Goal: Task Accomplishment & Management: Complete application form

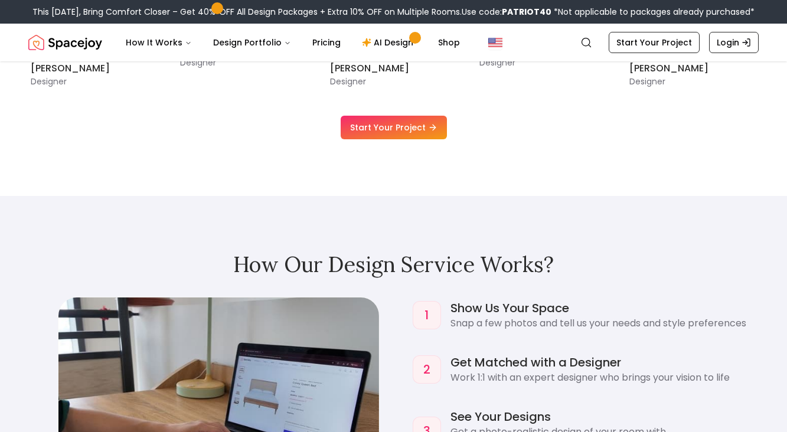
scroll to position [878, 0]
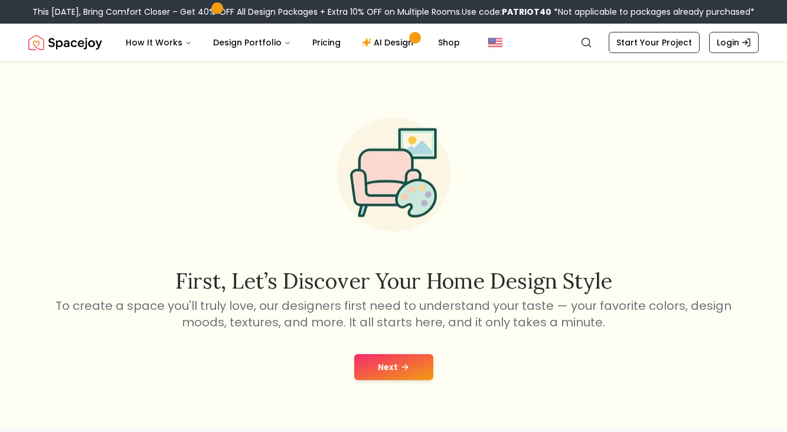
click at [395, 372] on button "Next" at bounding box center [393, 367] width 79 height 26
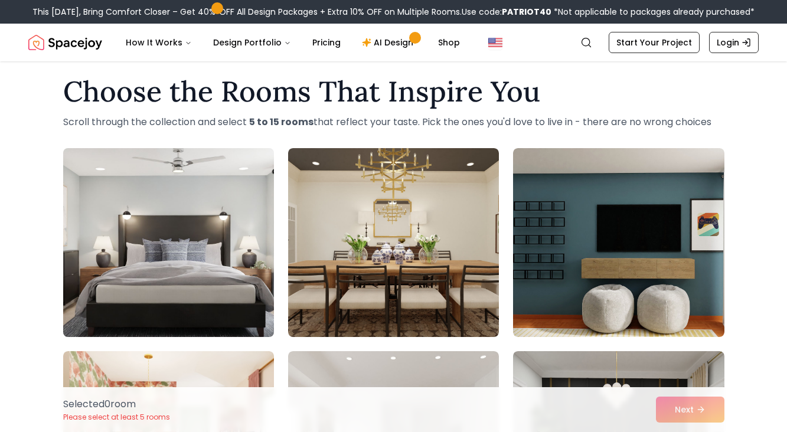
scroll to position [15, 0]
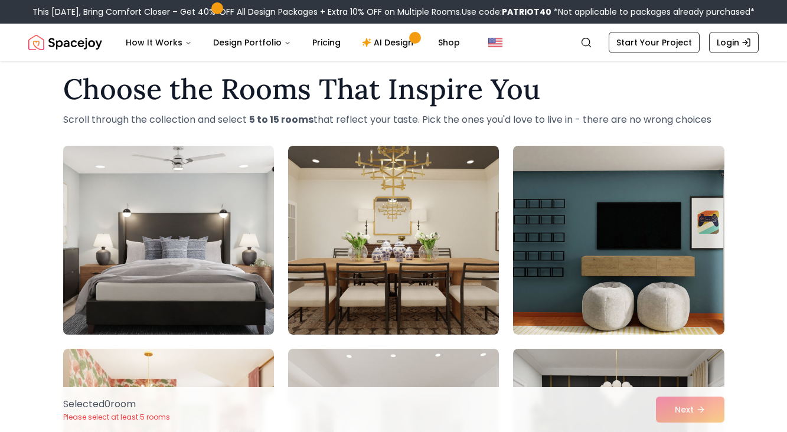
click at [246, 210] on img at bounding box center [168, 240] width 221 height 198
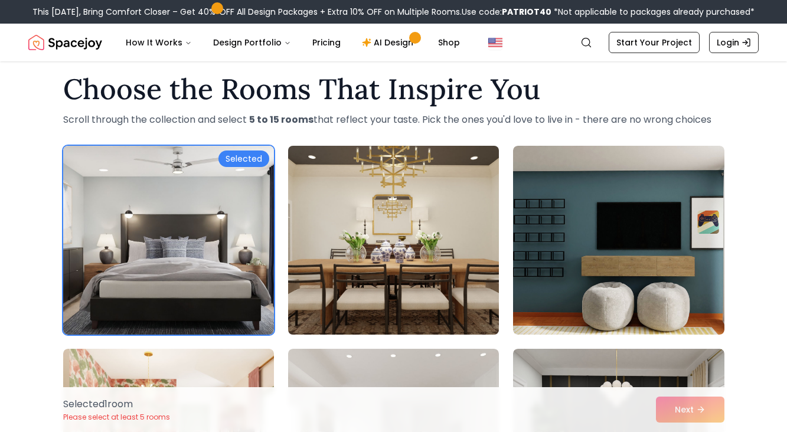
click at [376, 208] on img at bounding box center [393, 240] width 221 height 198
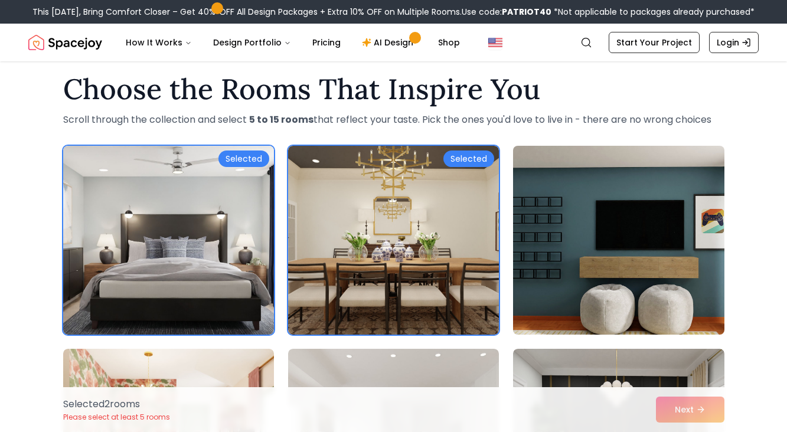
click at [589, 213] on img at bounding box center [618, 240] width 221 height 198
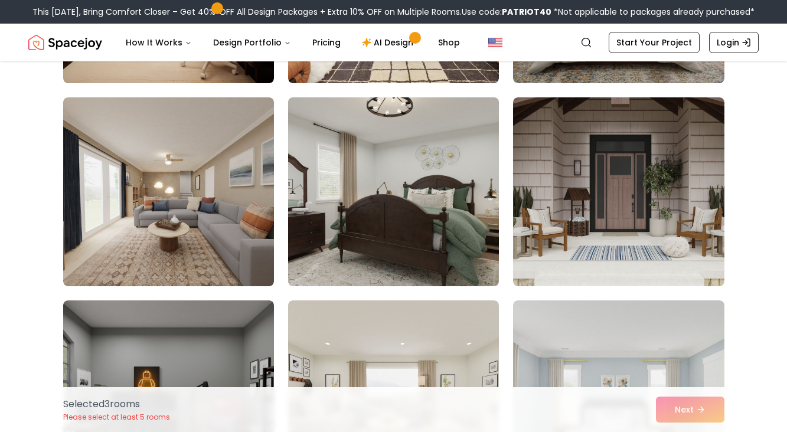
scroll to position [498, 0]
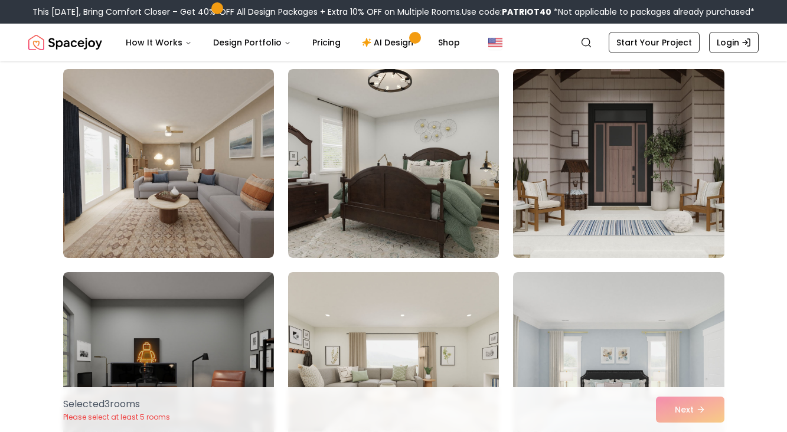
click at [606, 192] on img at bounding box center [618, 163] width 221 height 198
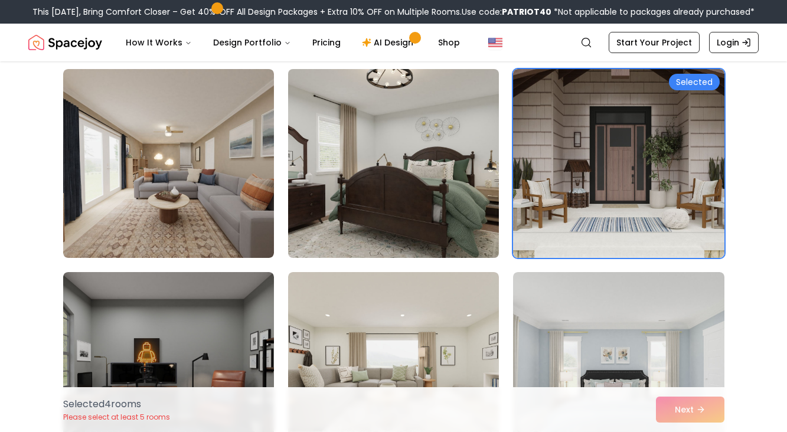
click at [436, 195] on img at bounding box center [393, 163] width 221 height 198
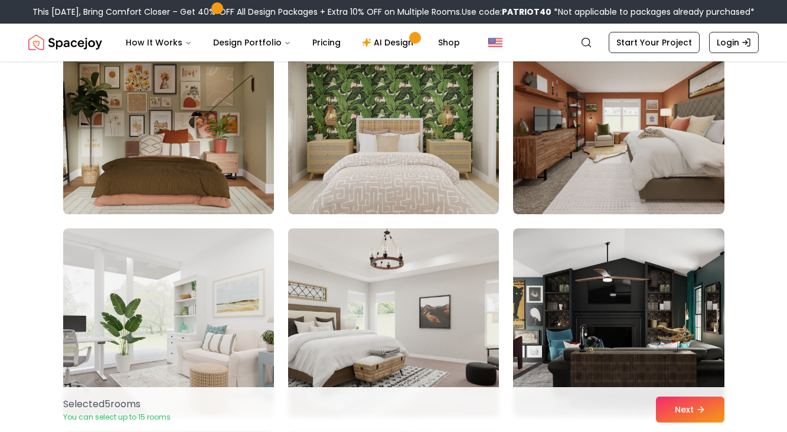
click at [374, 259] on img at bounding box center [393, 323] width 221 height 198
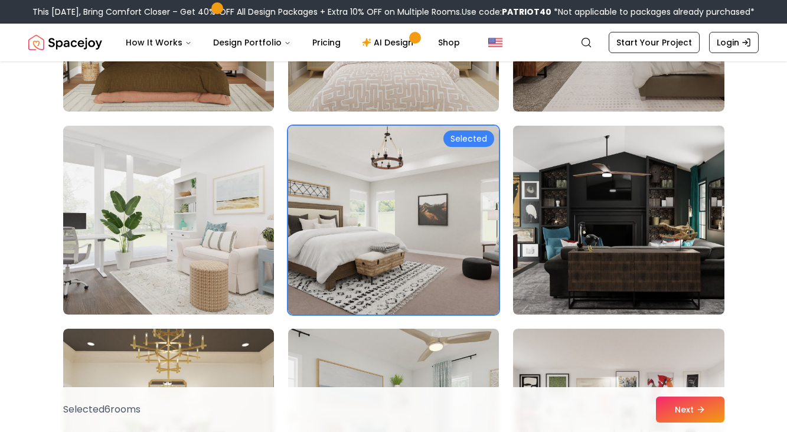
click at [526, 212] on img at bounding box center [618, 220] width 221 height 198
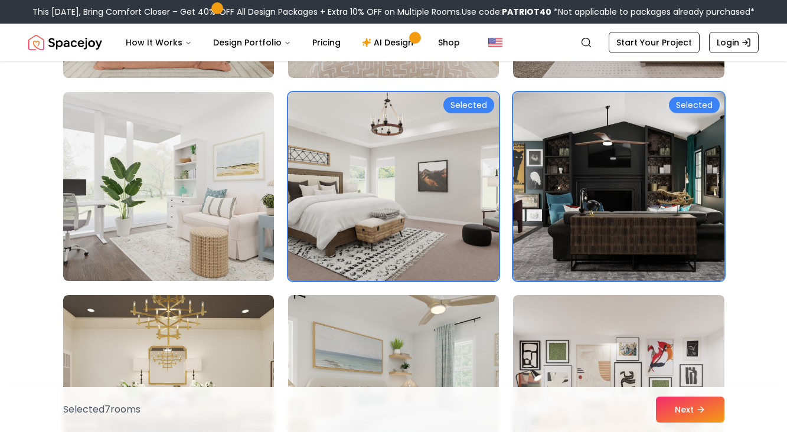
scroll to position [1297, 0]
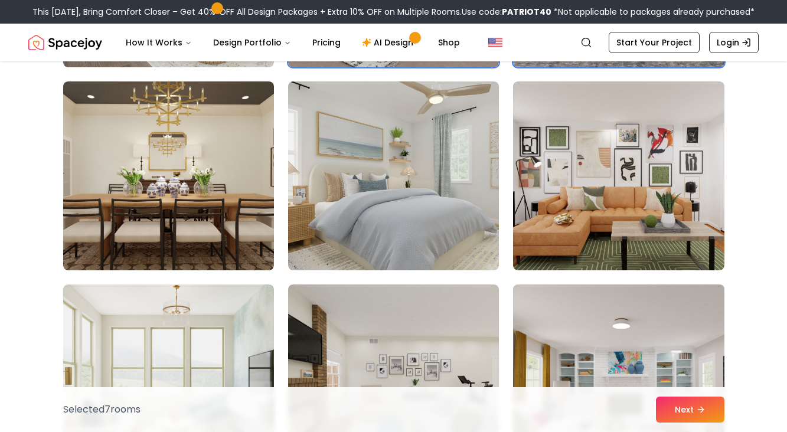
click at [576, 308] on img at bounding box center [618, 379] width 221 height 198
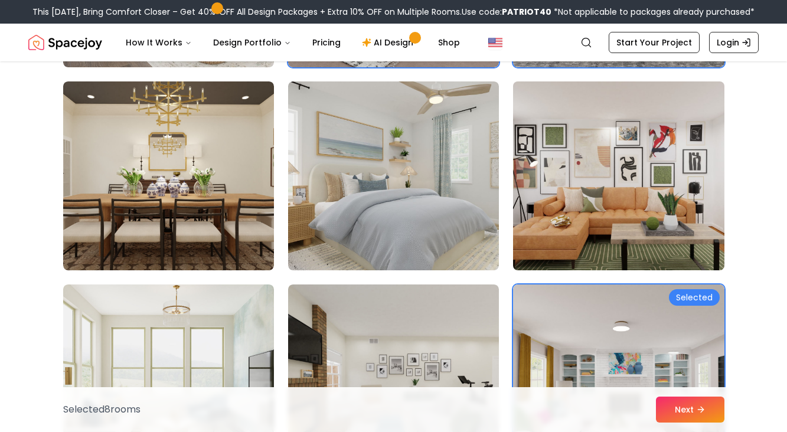
click at [579, 229] on img at bounding box center [618, 176] width 221 height 198
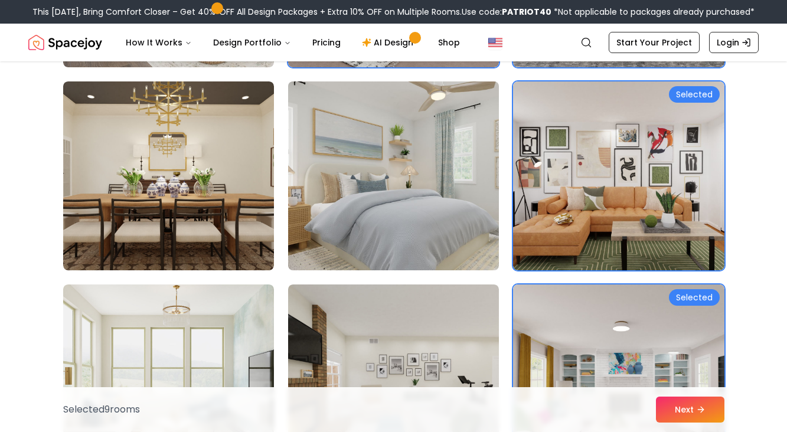
click at [421, 223] on img at bounding box center [393, 176] width 221 height 198
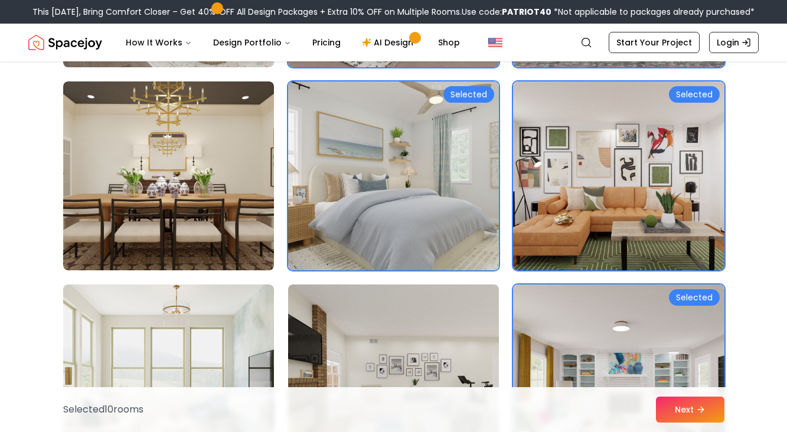
click at [423, 302] on img at bounding box center [393, 379] width 221 height 198
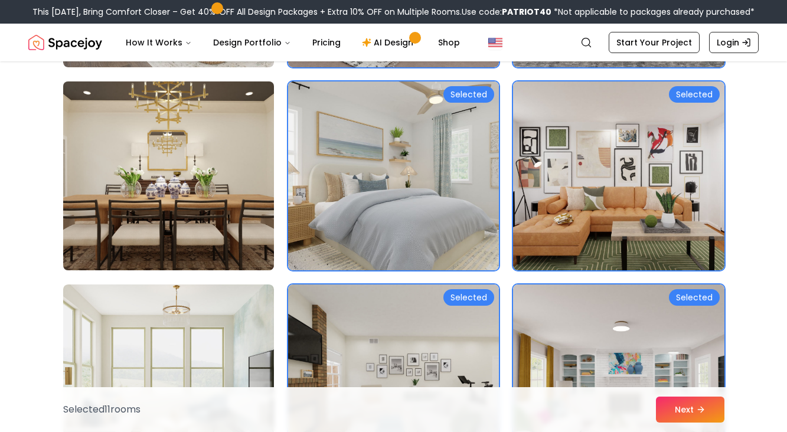
click at [117, 223] on img at bounding box center [168, 176] width 221 height 198
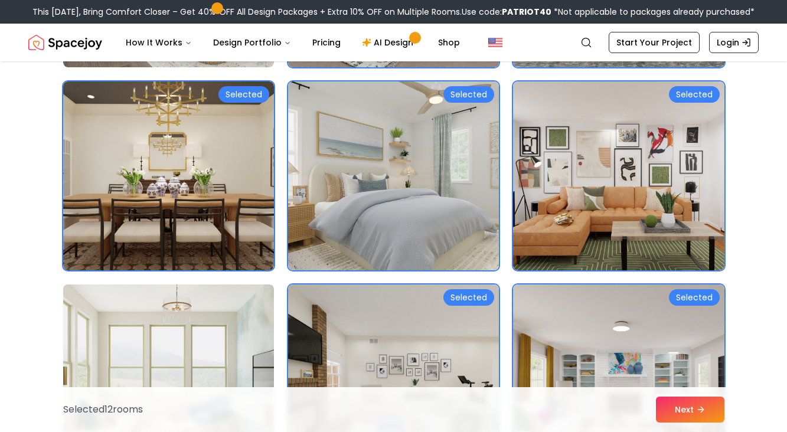
click at [140, 308] on img at bounding box center [168, 379] width 221 height 198
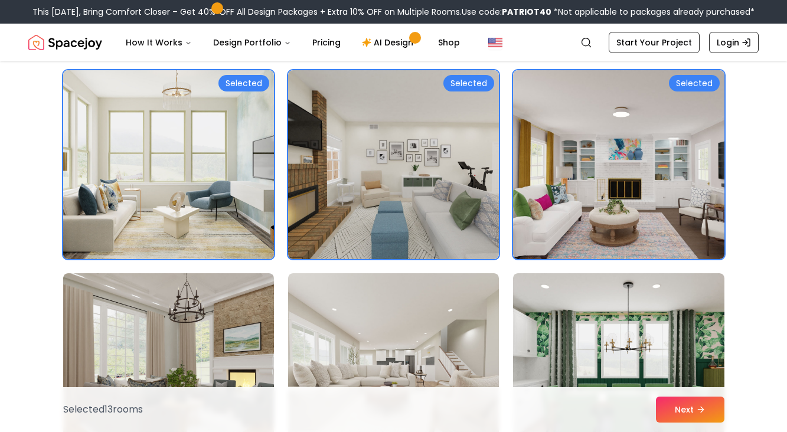
scroll to position [1528, 0]
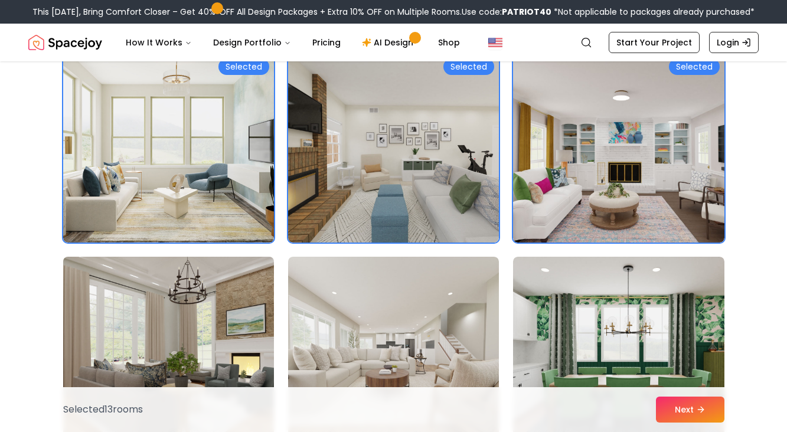
click at [144, 280] on img at bounding box center [168, 351] width 221 height 198
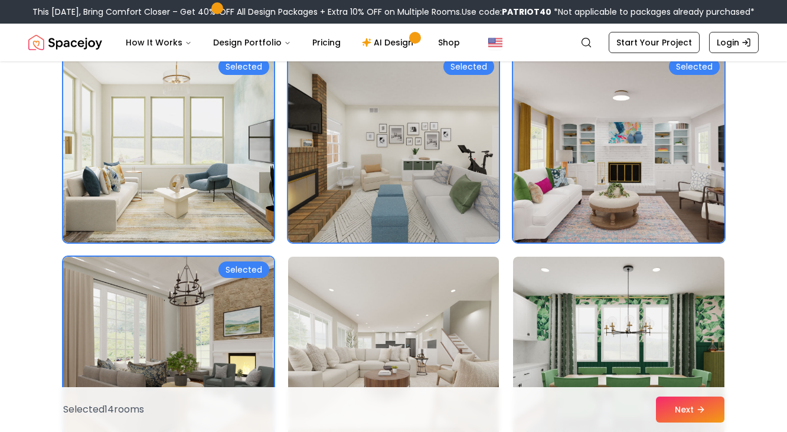
click at [481, 316] on img at bounding box center [393, 351] width 221 height 198
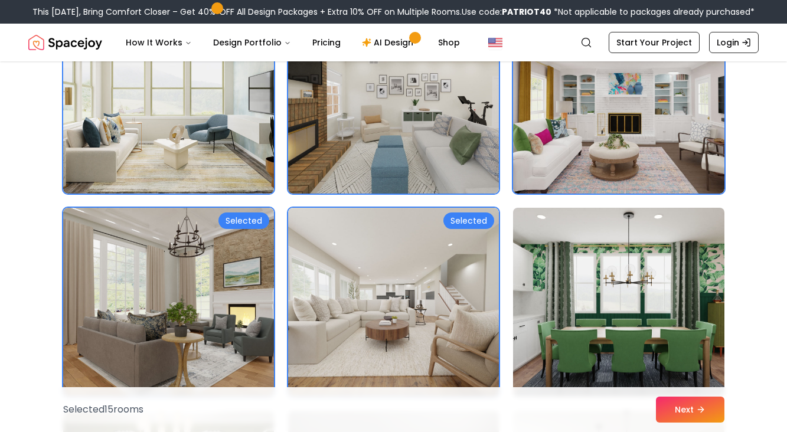
scroll to position [1677, 0]
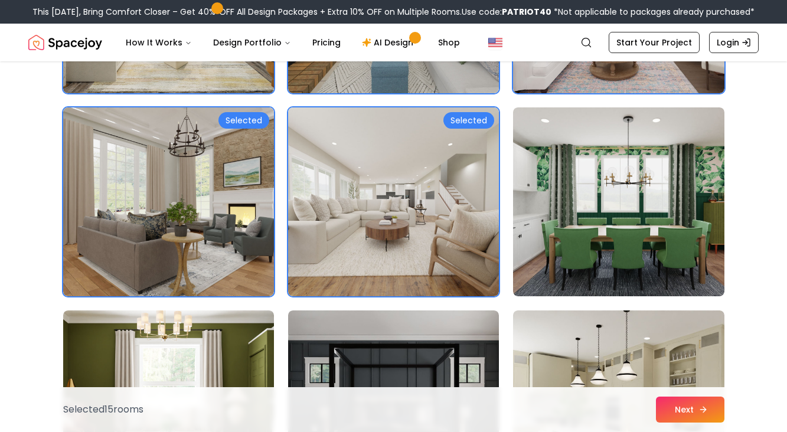
click at [707, 412] on icon at bounding box center [702, 409] width 9 height 9
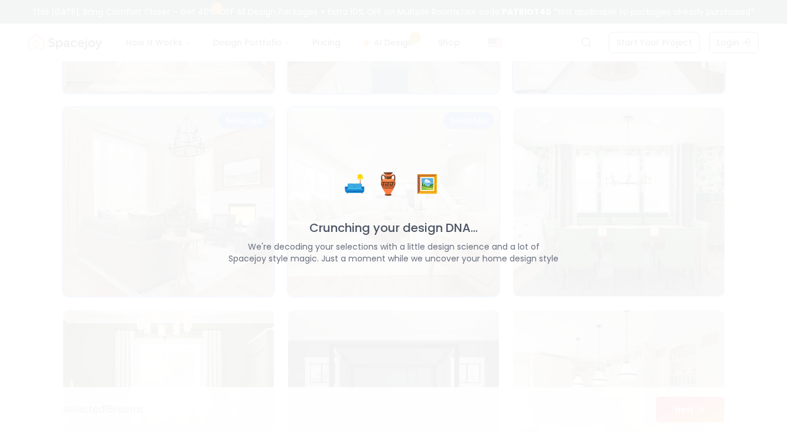
click at [546, 309] on div "🛋️ 🏺 🖼️ Crunching your design DNA... We're decoding your selections with a litt…" at bounding box center [393, 216] width 787 height 432
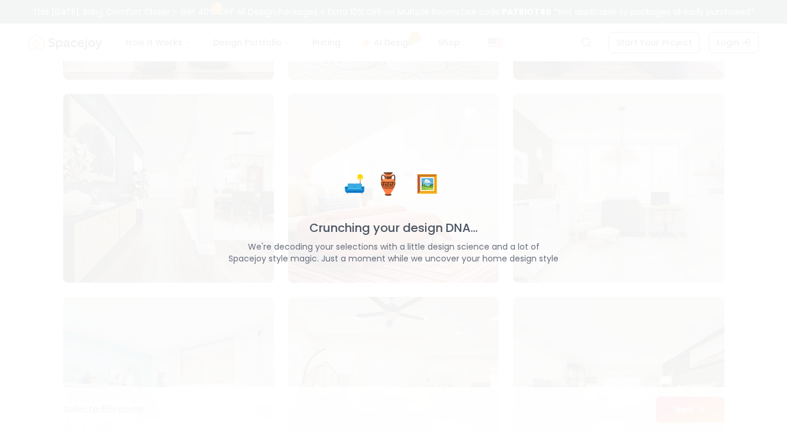
scroll to position [3112, 0]
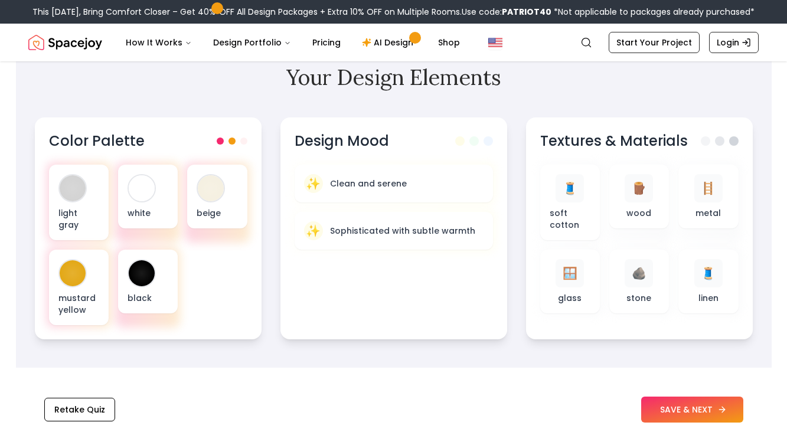
scroll to position [370, 0]
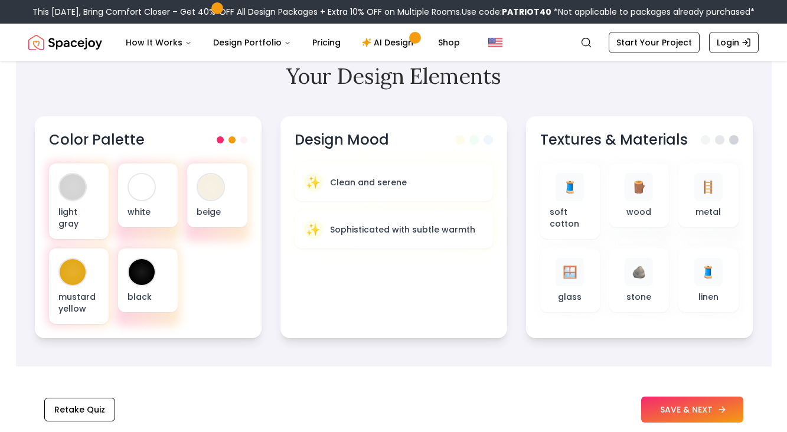
click at [652, 399] on button "SAVE & NEXT" at bounding box center [692, 410] width 102 height 26
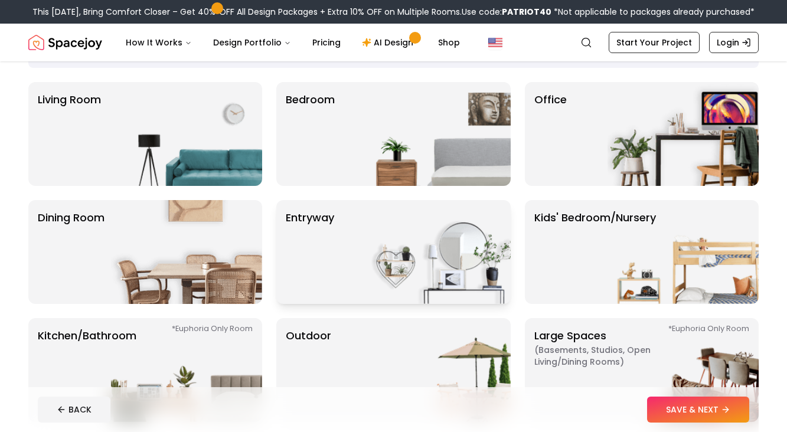
scroll to position [73, 0]
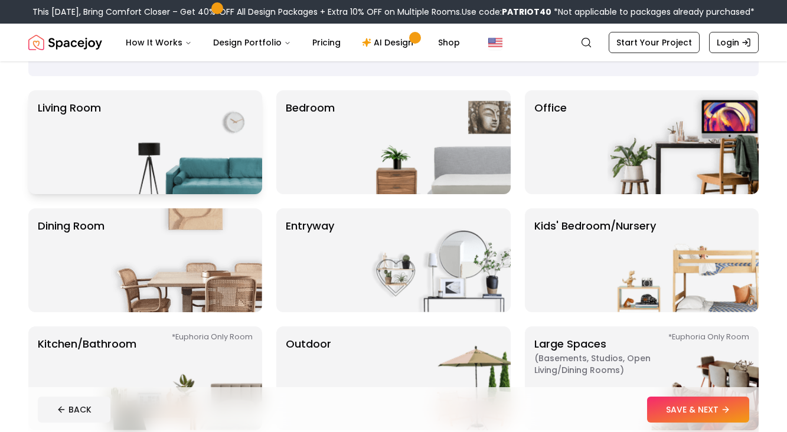
click at [148, 124] on img at bounding box center [186, 142] width 151 height 104
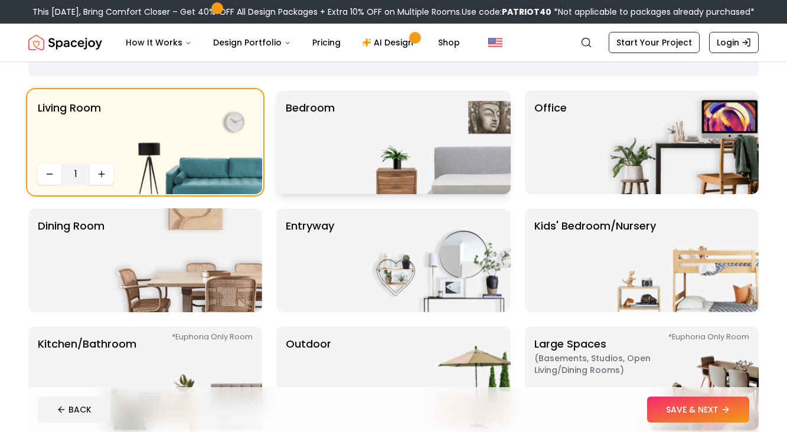
click at [345, 137] on div "Bedroom" at bounding box center [393, 142] width 234 height 104
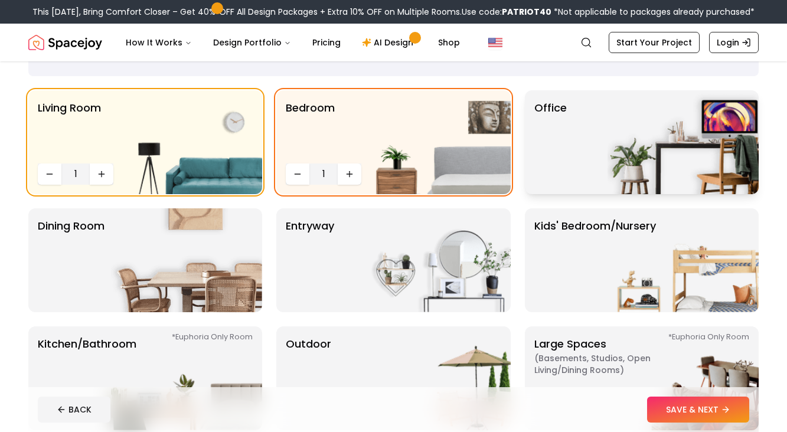
click at [560, 145] on p "Office" at bounding box center [550, 142] width 32 height 85
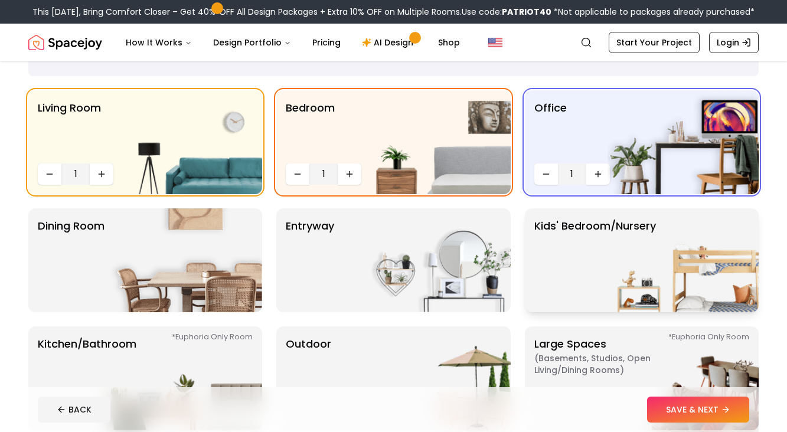
click at [565, 267] on p "Kids' Bedroom/Nursery" at bounding box center [595, 260] width 122 height 85
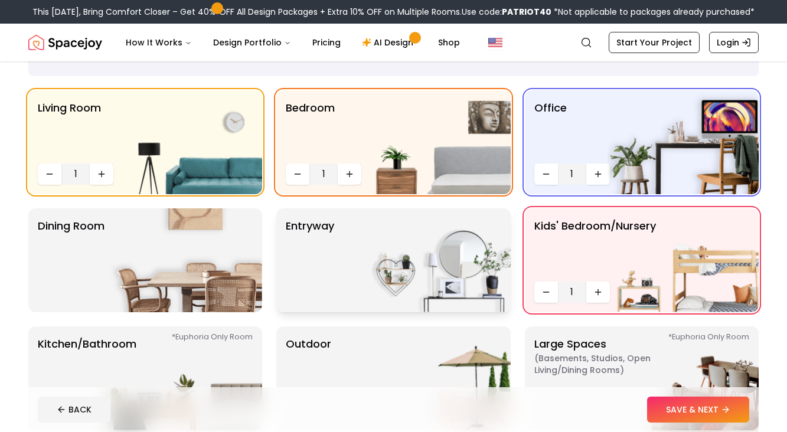
click at [416, 251] on img at bounding box center [434, 260] width 151 height 104
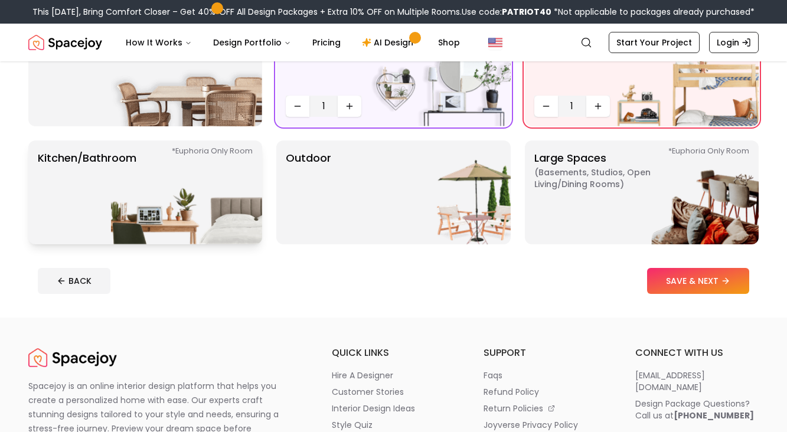
scroll to position [259, 0]
click at [64, 166] on p "Kitchen/Bathroom *Euphoria Only Room" at bounding box center [87, 191] width 99 height 85
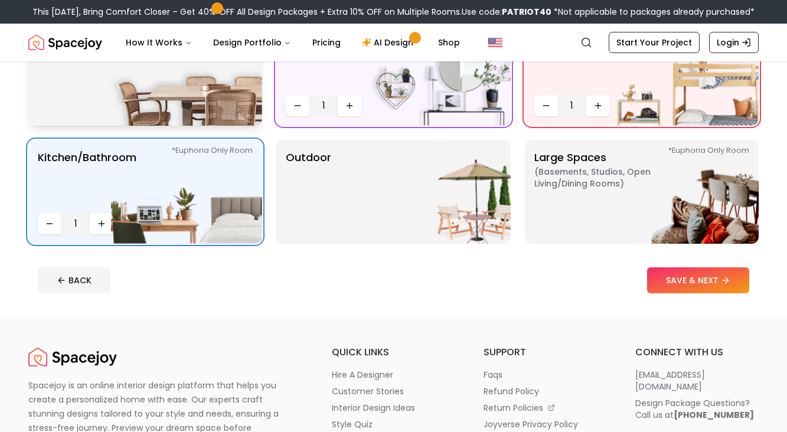
click at [63, 118] on div "Dining Room" at bounding box center [145, 74] width 234 height 104
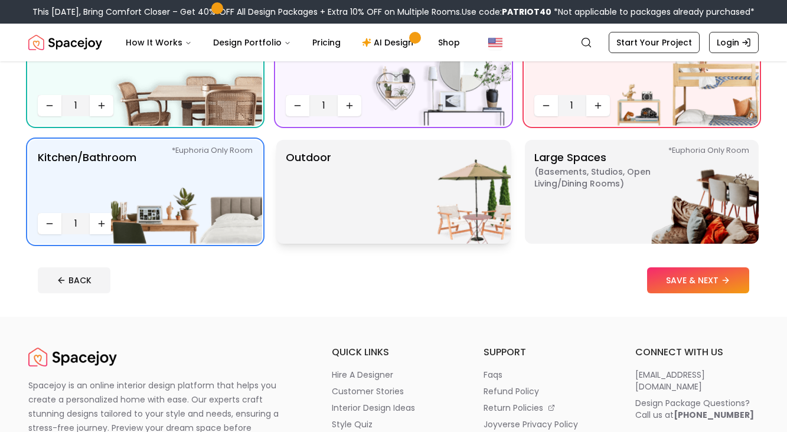
click at [344, 163] on div "Outdoor" at bounding box center [393, 192] width 234 height 104
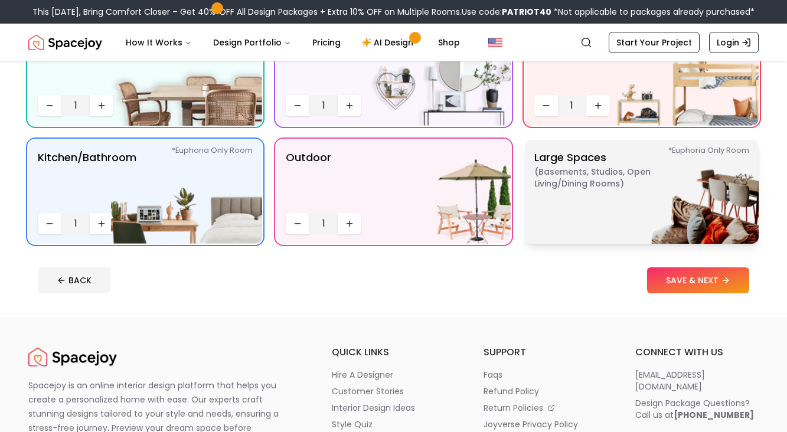
click at [609, 214] on img at bounding box center [682, 192] width 151 height 104
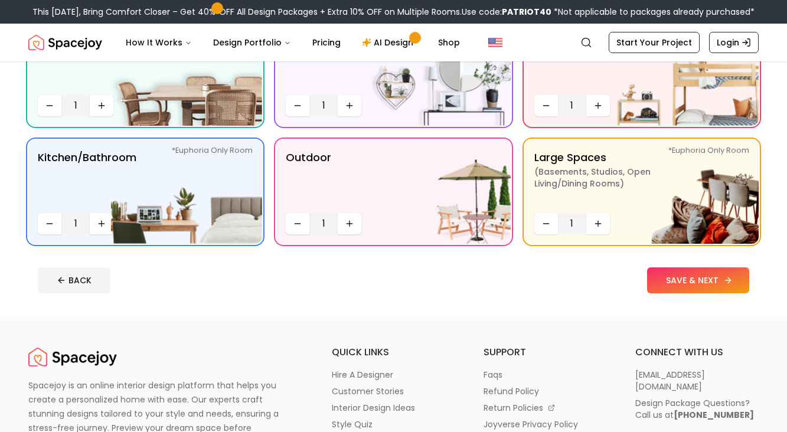
click at [653, 283] on button "SAVE & NEXT" at bounding box center [698, 280] width 102 height 26
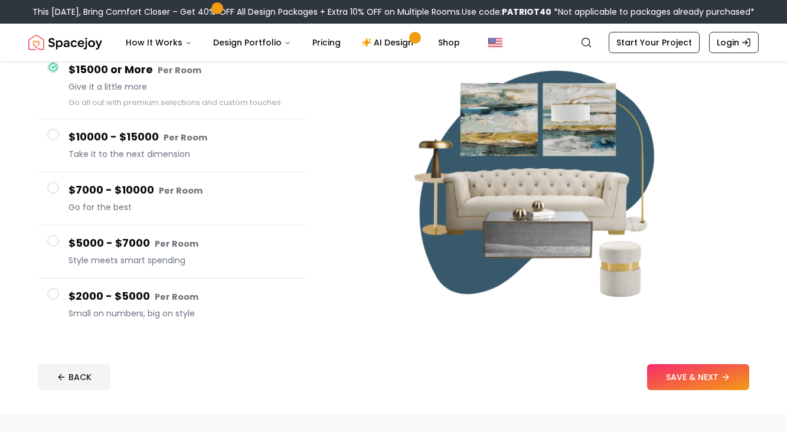
scroll to position [122, 0]
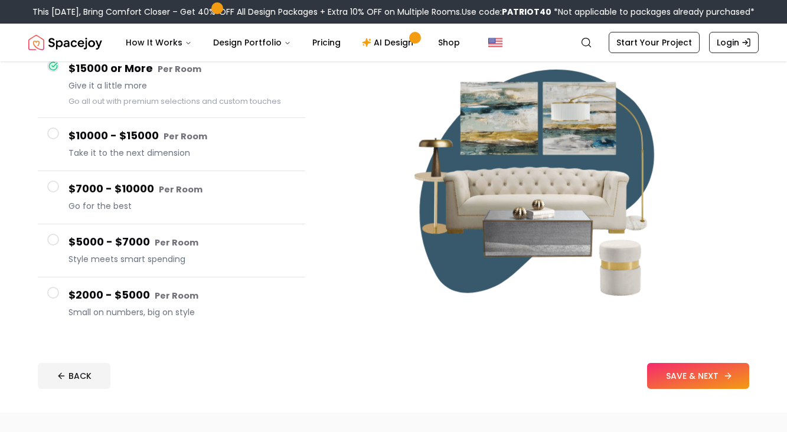
click at [669, 374] on button "SAVE & NEXT" at bounding box center [698, 376] width 102 height 26
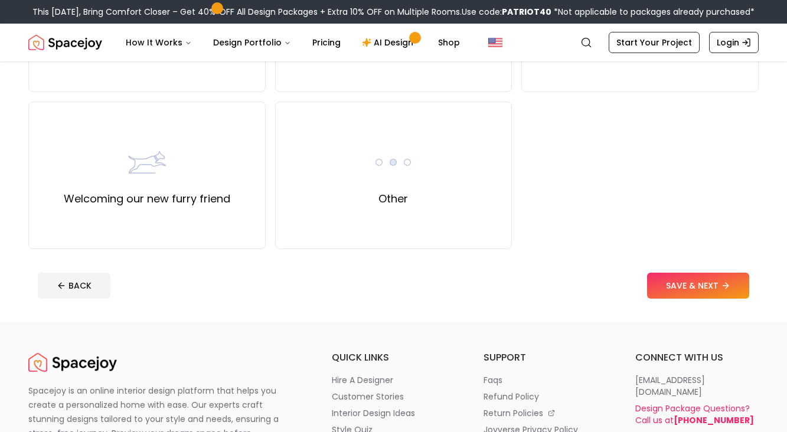
scroll to position [534, 0]
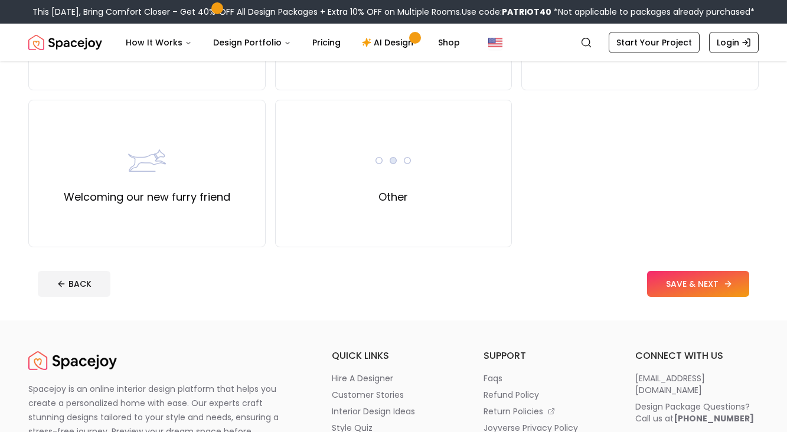
click at [660, 274] on button "SAVE & NEXT" at bounding box center [698, 284] width 102 height 26
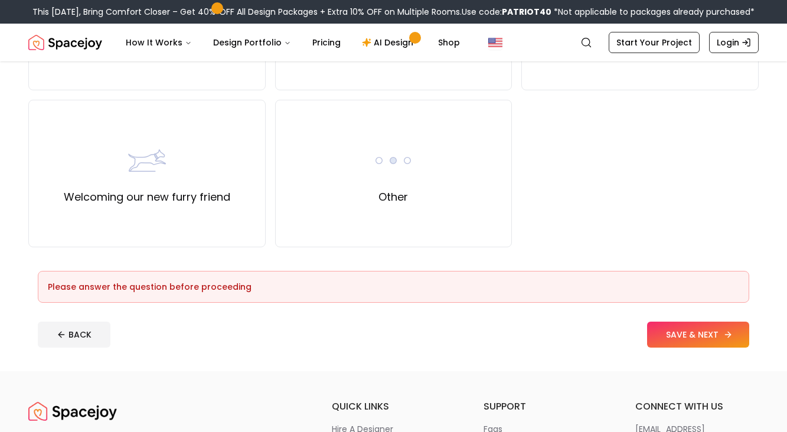
click at [675, 344] on button "SAVE & NEXT" at bounding box center [698, 335] width 102 height 26
click at [670, 338] on button "SAVE & NEXT" at bounding box center [698, 335] width 102 height 26
click at [220, 198] on label "Welcoming our new furry friend" at bounding box center [147, 197] width 166 height 17
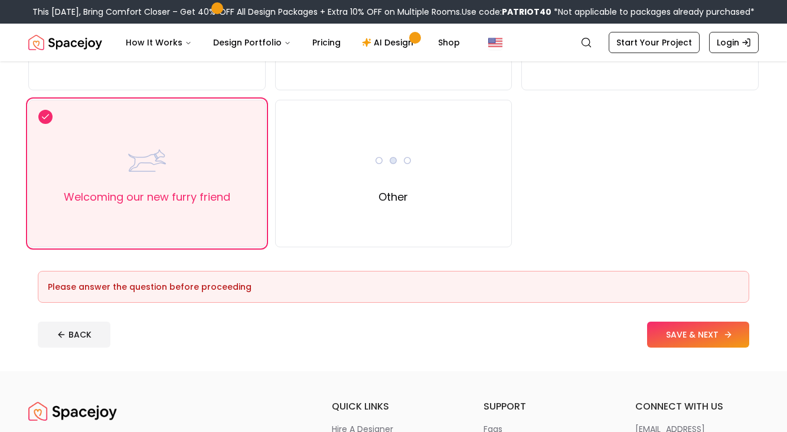
click at [655, 338] on button "SAVE & NEXT" at bounding box center [698, 335] width 102 height 26
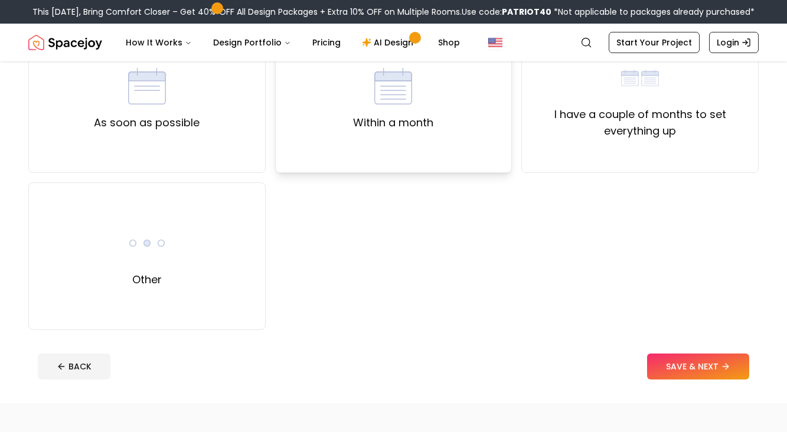
scroll to position [151, 0]
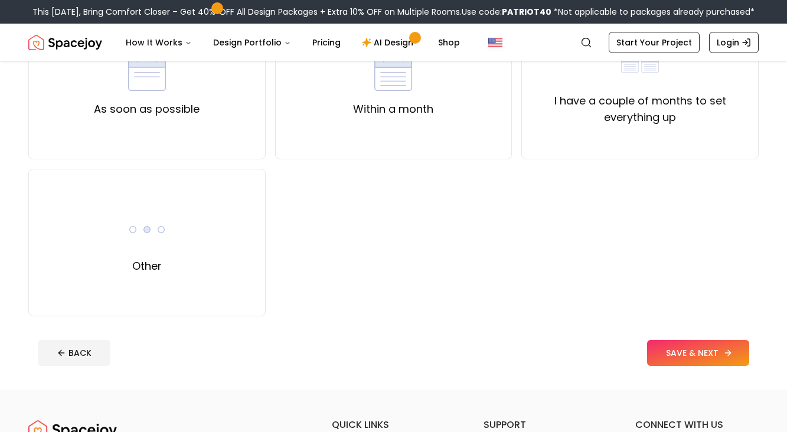
click at [676, 354] on button "SAVE & NEXT" at bounding box center [698, 353] width 102 height 26
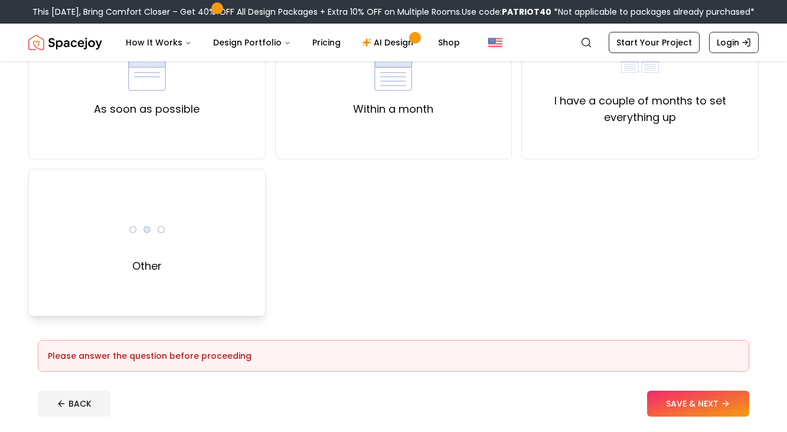
click at [143, 248] on div "Other" at bounding box center [147, 243] width 38 height 64
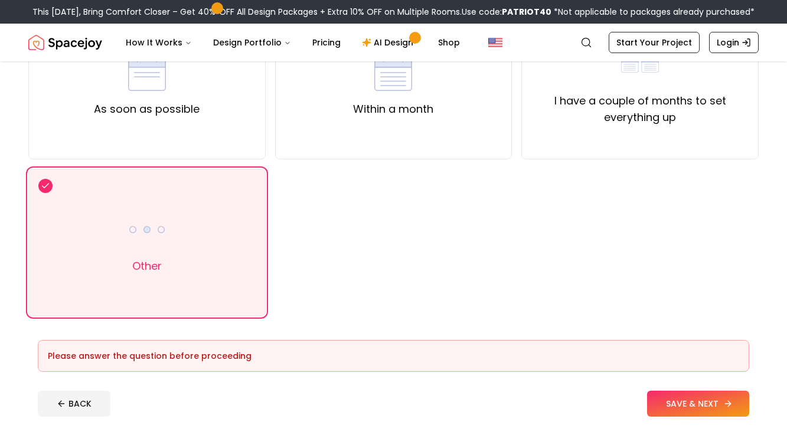
click at [688, 403] on button "SAVE & NEXT" at bounding box center [698, 404] width 102 height 26
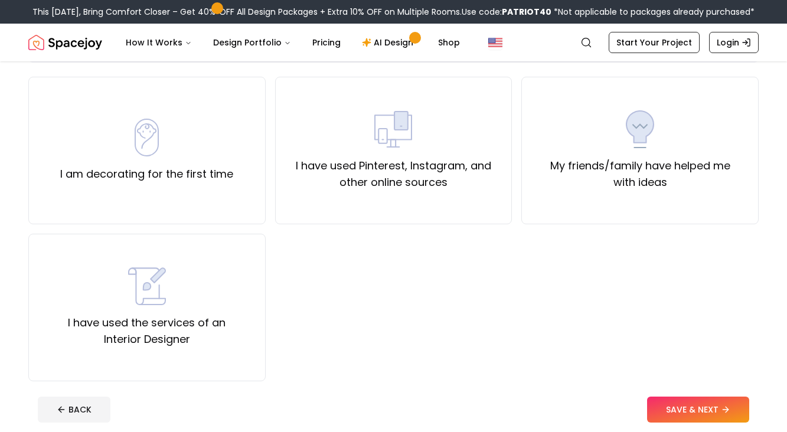
scroll to position [87, 0]
click at [176, 313] on label "I have used the services of an Interior Designer" at bounding box center [146, 329] width 217 height 33
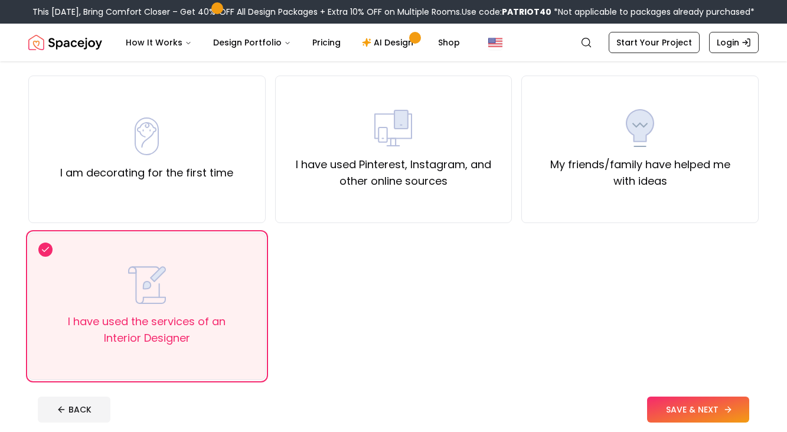
click at [701, 403] on button "SAVE & NEXT" at bounding box center [698, 410] width 102 height 26
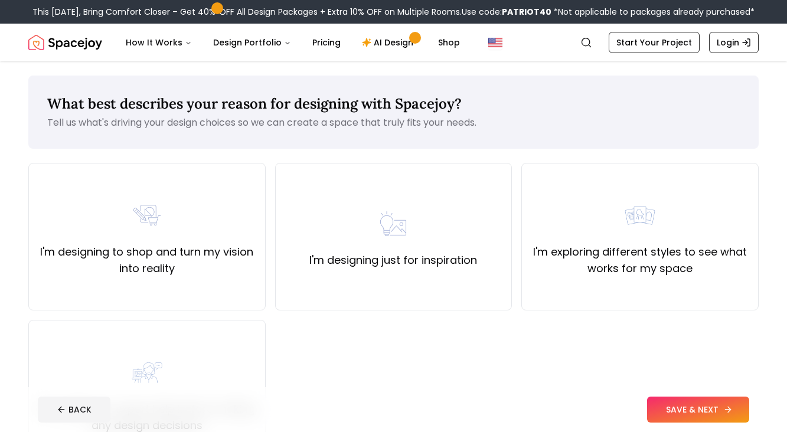
click at [701, 404] on button "SAVE & NEXT" at bounding box center [698, 410] width 102 height 26
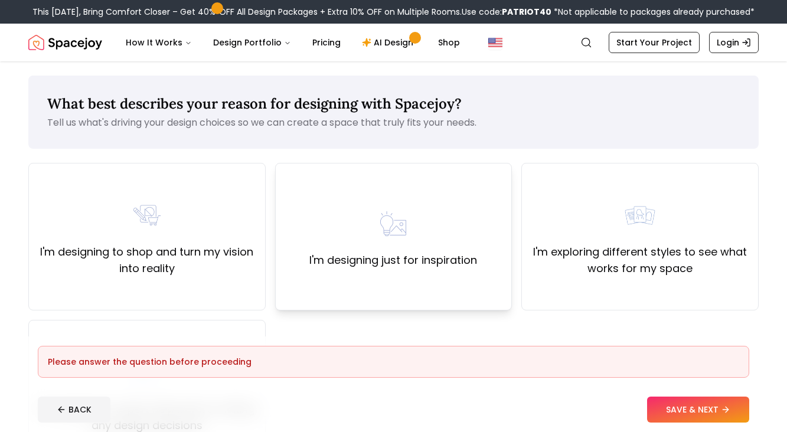
click at [459, 246] on div "I'm designing just for inspiration" at bounding box center [393, 237] width 168 height 64
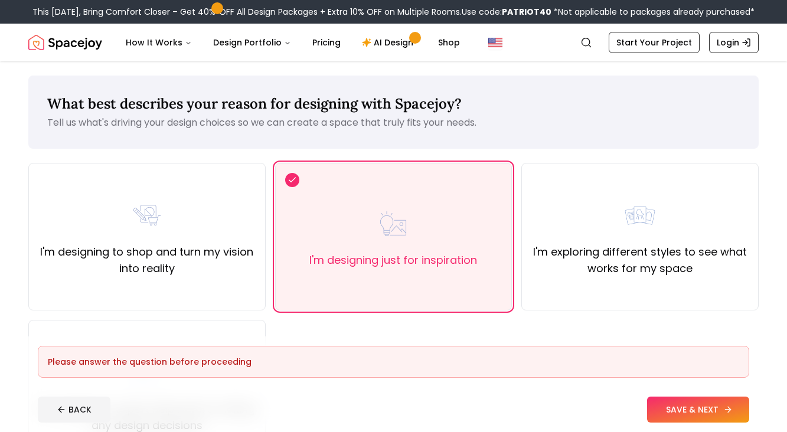
click at [678, 412] on button "SAVE & NEXT" at bounding box center [698, 410] width 102 height 26
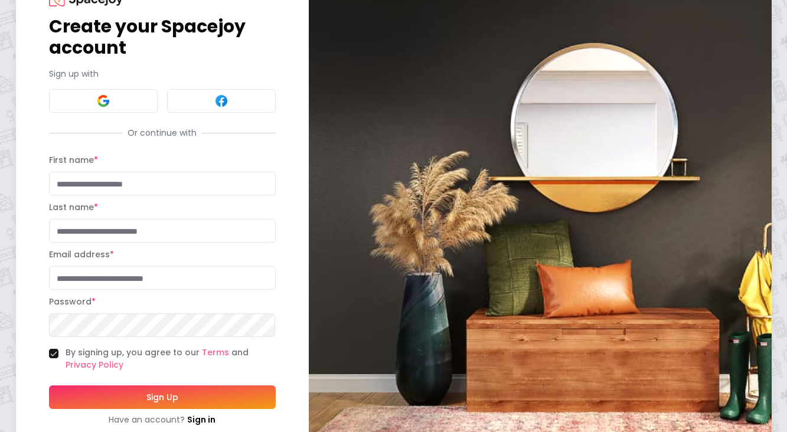
scroll to position [52, 0]
click at [208, 181] on input "First name *" at bounding box center [162, 184] width 227 height 24
click at [1, 231] on div "Create your Spacejoy account Sign up with Or continue with First name * Last na…" at bounding box center [393, 208] width 787 height 520
click at [100, 228] on input "Last name *" at bounding box center [162, 231] width 227 height 24
